Goal: Navigation & Orientation: Find specific page/section

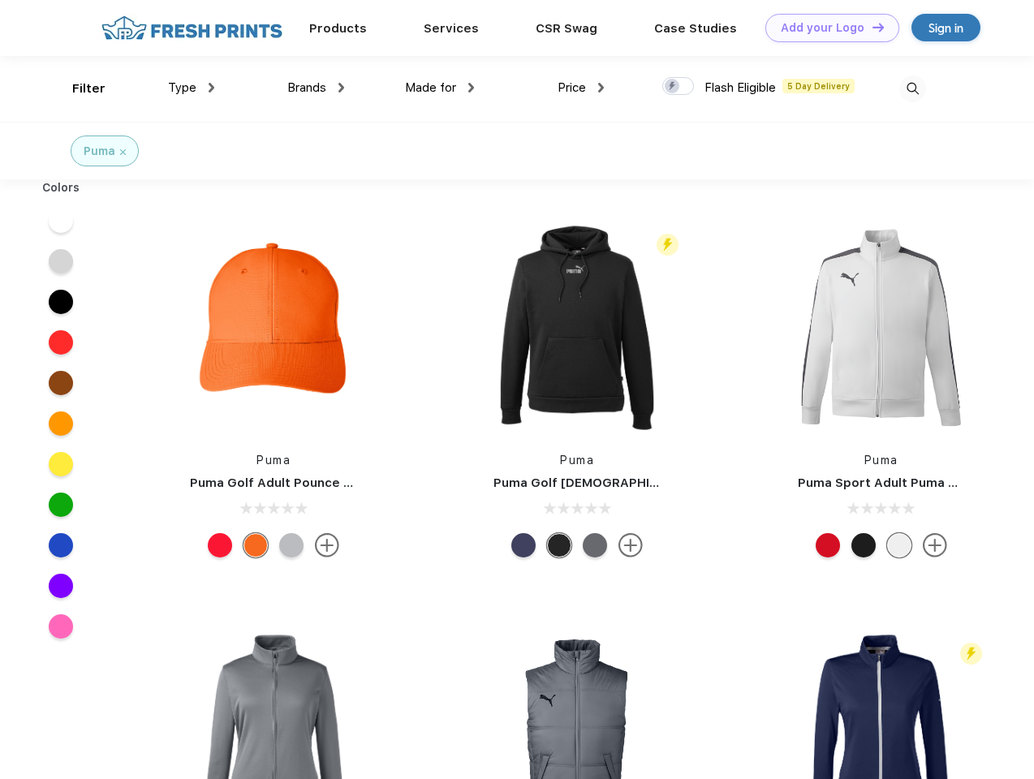
click at [826, 28] on link "Add your Logo Design Tool" at bounding box center [832, 28] width 134 height 28
click at [0, 0] on div "Design Tool" at bounding box center [0, 0] width 0 height 0
click at [871, 27] on link "Add your Logo Design Tool" at bounding box center [832, 28] width 134 height 28
click at [78, 88] on div "Filter" at bounding box center [88, 89] width 33 height 19
click at [191, 88] on span "Type" at bounding box center [182, 87] width 28 height 15
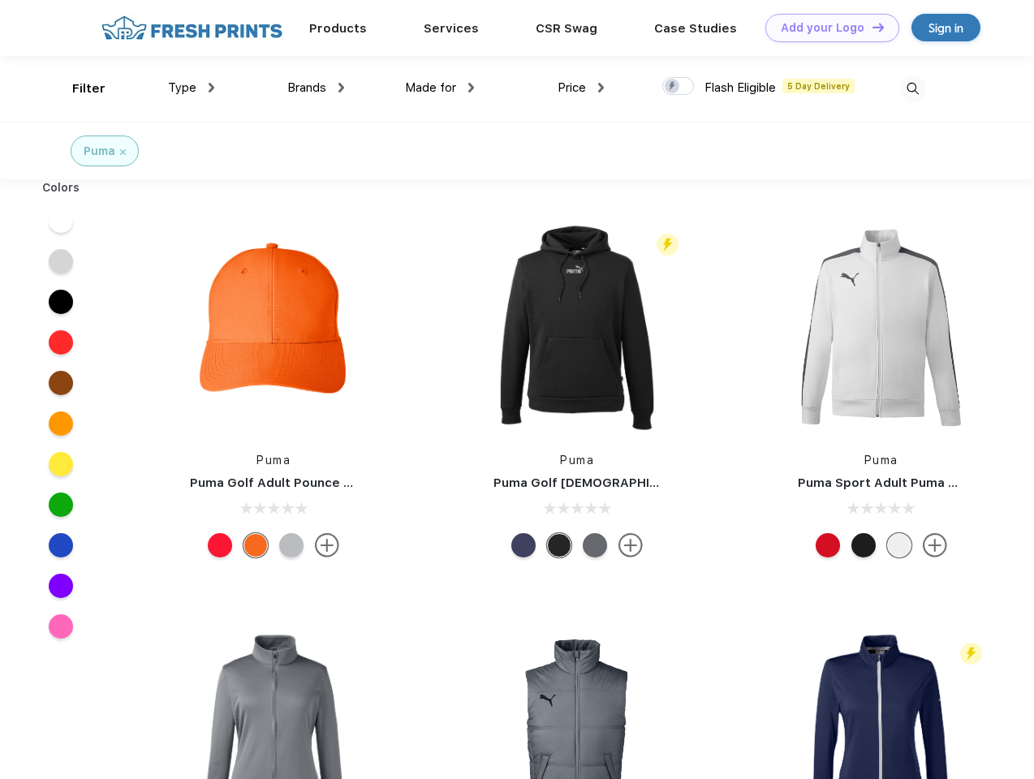
click at [316, 88] on span "Brands" at bounding box center [306, 87] width 39 height 15
click at [440, 88] on span "Made for" at bounding box center [430, 87] width 51 height 15
click at [581, 88] on span "Price" at bounding box center [571, 87] width 28 height 15
click at [678, 87] on div at bounding box center [678, 86] width 32 height 18
click at [673, 87] on input "checkbox" at bounding box center [667, 81] width 11 height 11
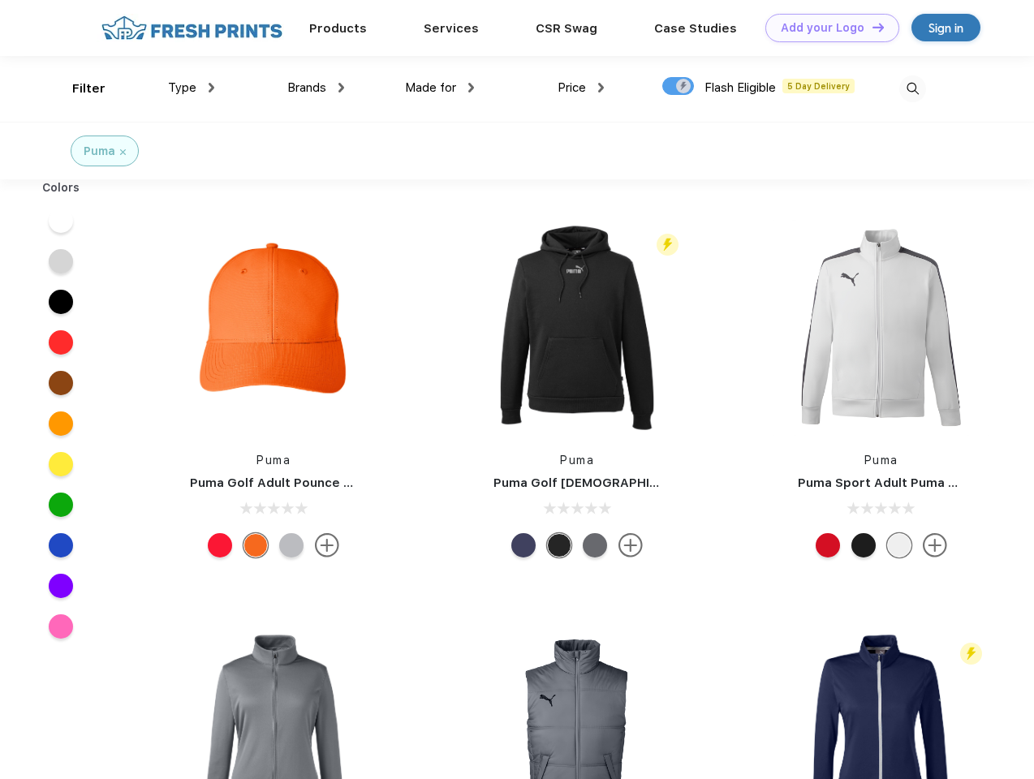
click at [912, 88] on img at bounding box center [912, 88] width 27 height 27
